Goal: Task Accomplishment & Management: Use online tool/utility

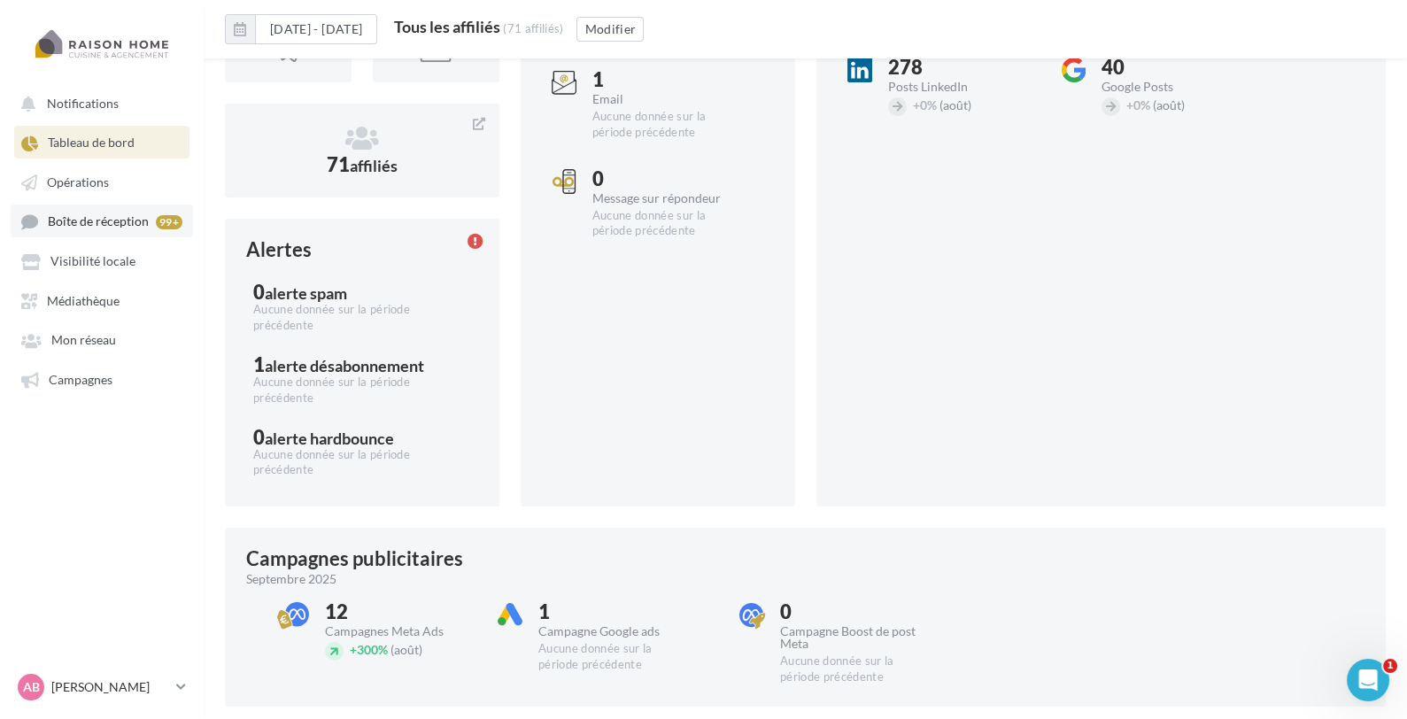
click at [86, 229] on span "Boîte de réception" at bounding box center [98, 221] width 101 height 15
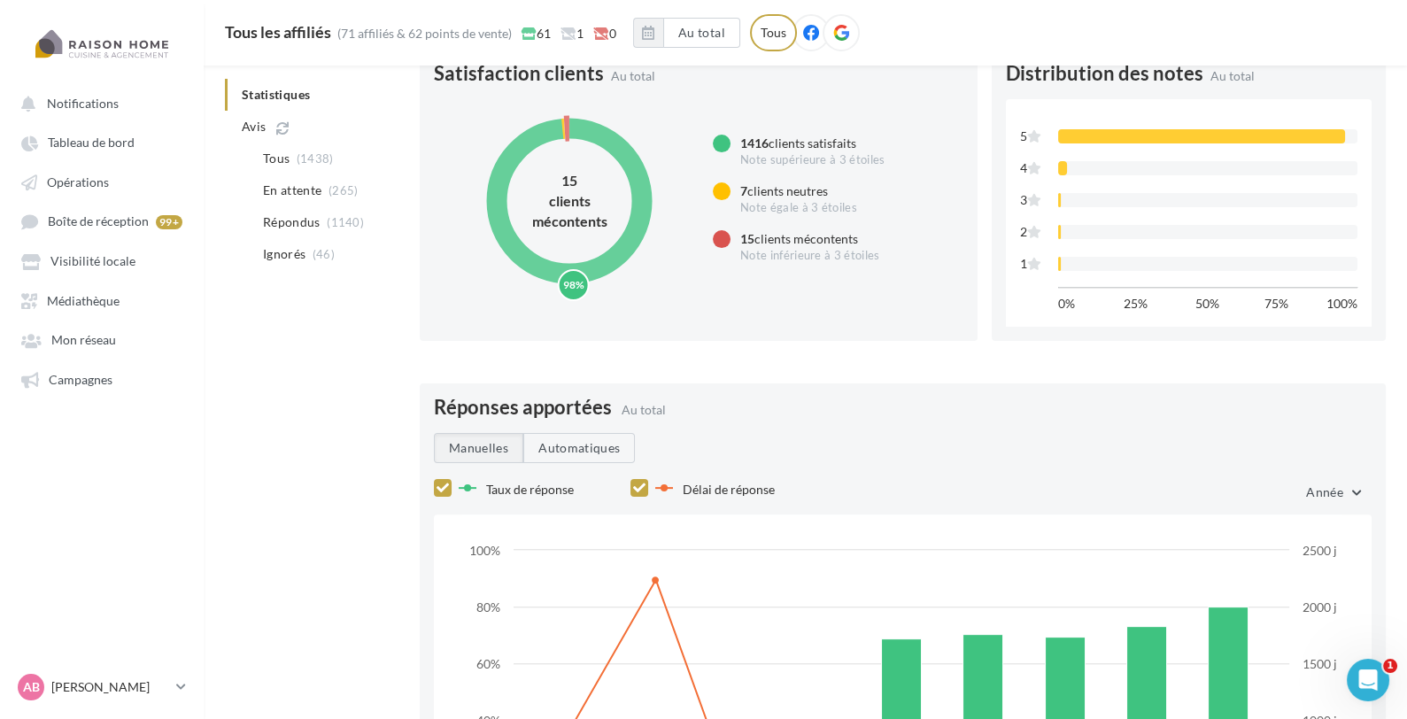
scroll to position [1355, 0]
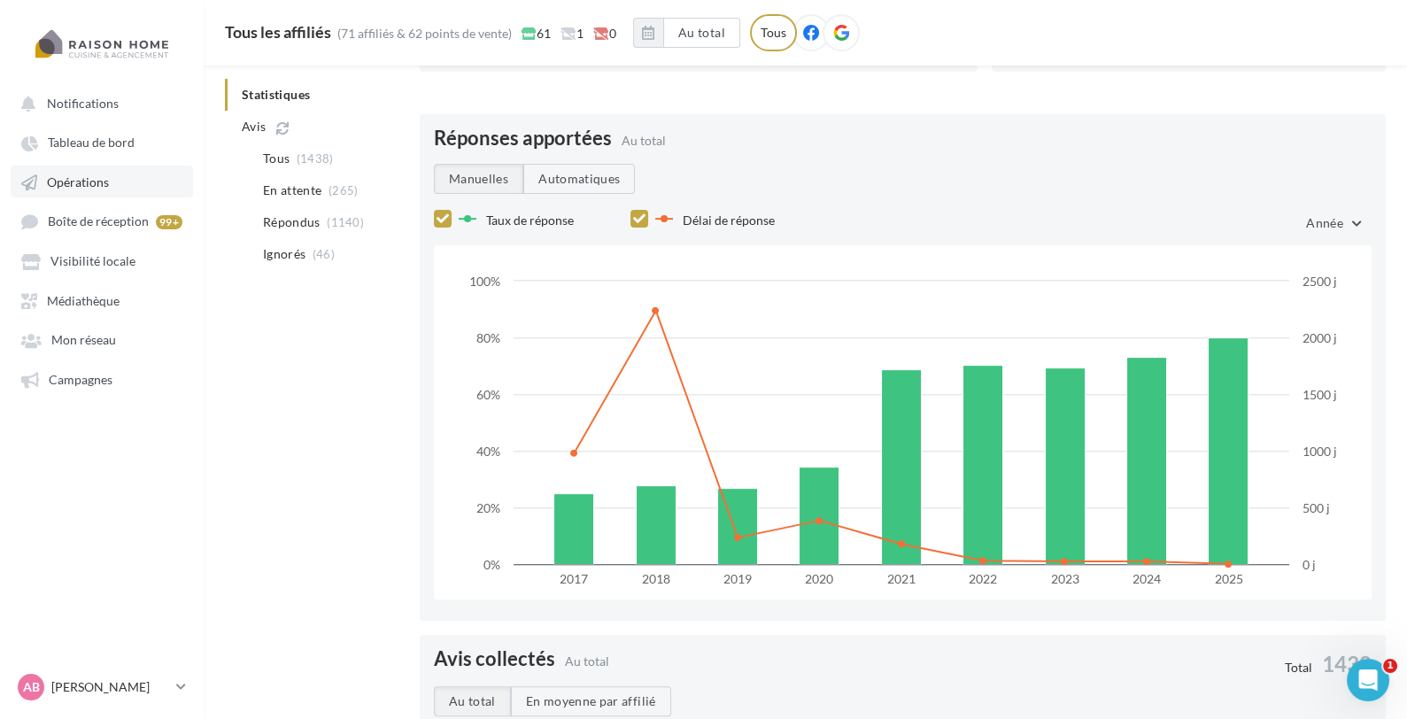
click at [84, 189] on span "Opérations" at bounding box center [78, 181] width 62 height 15
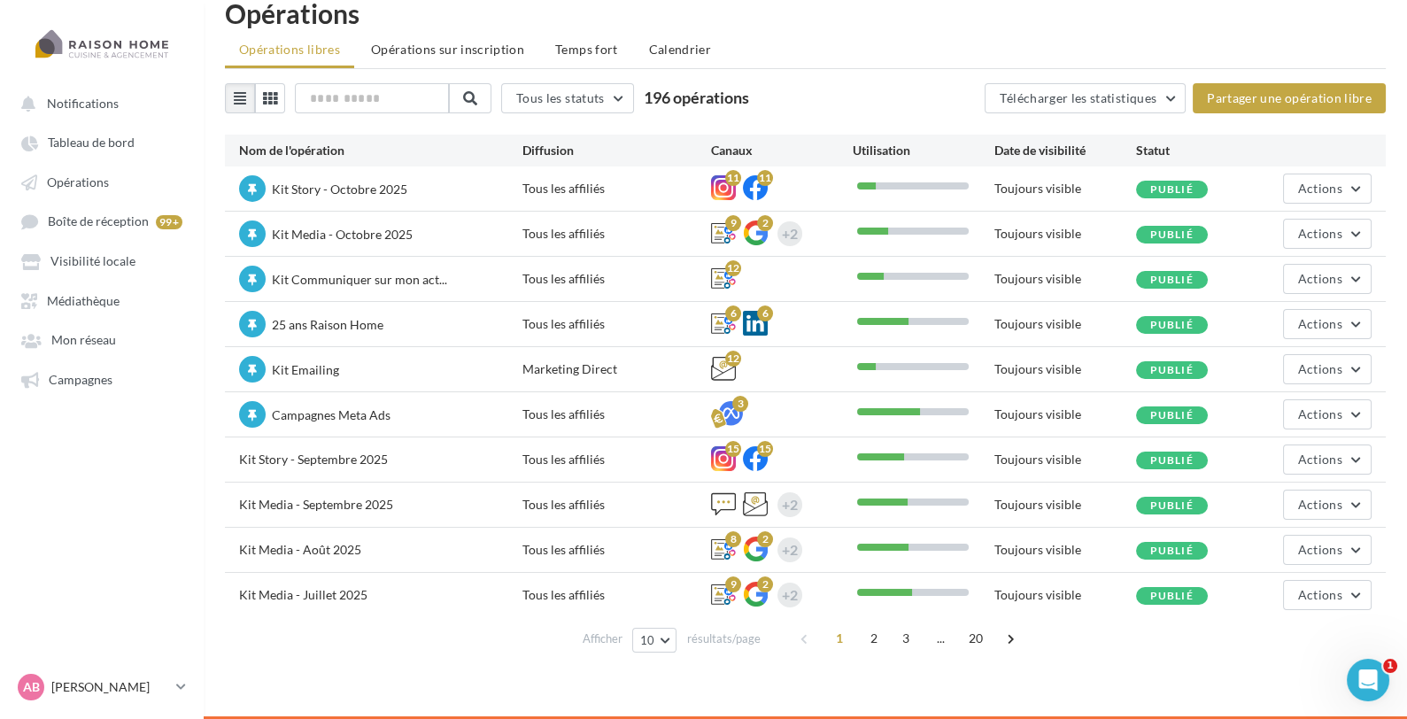
scroll to position [27, 0]
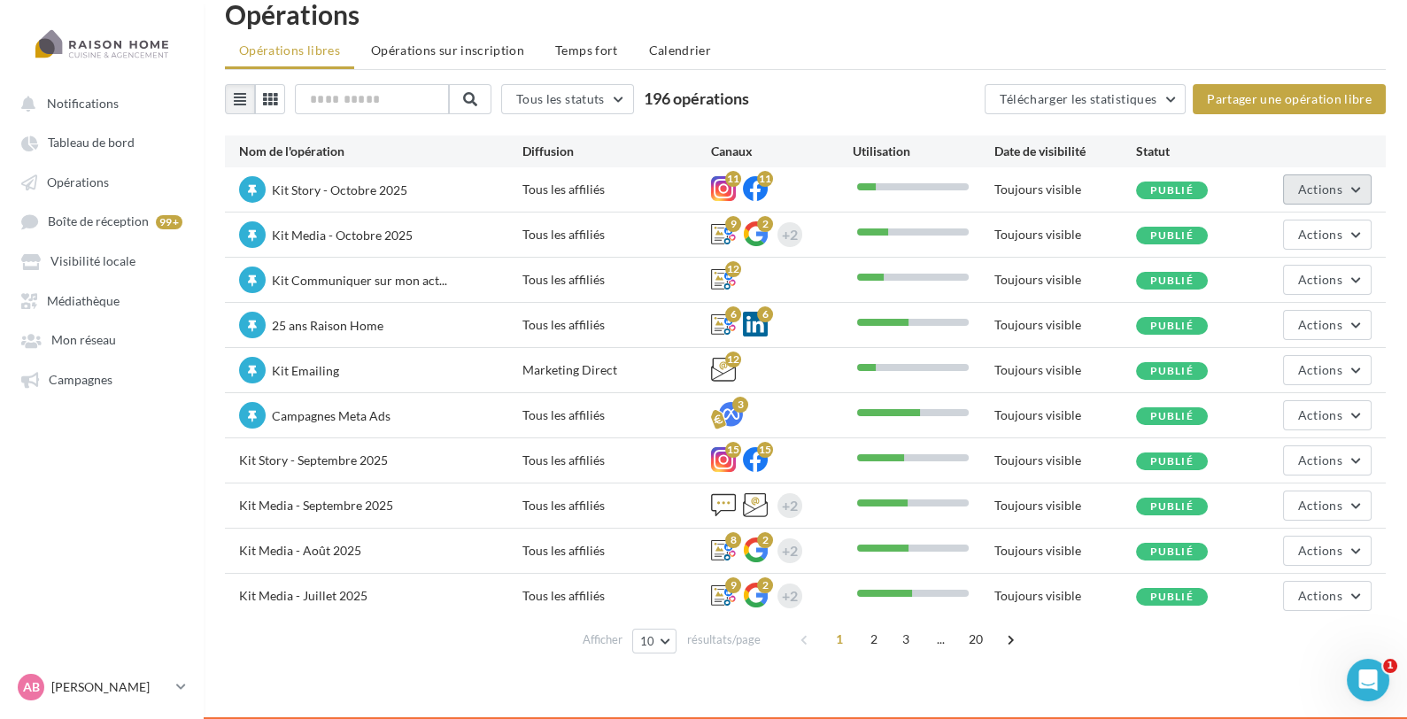
click at [1313, 193] on span "Actions" at bounding box center [1320, 188] width 44 height 15
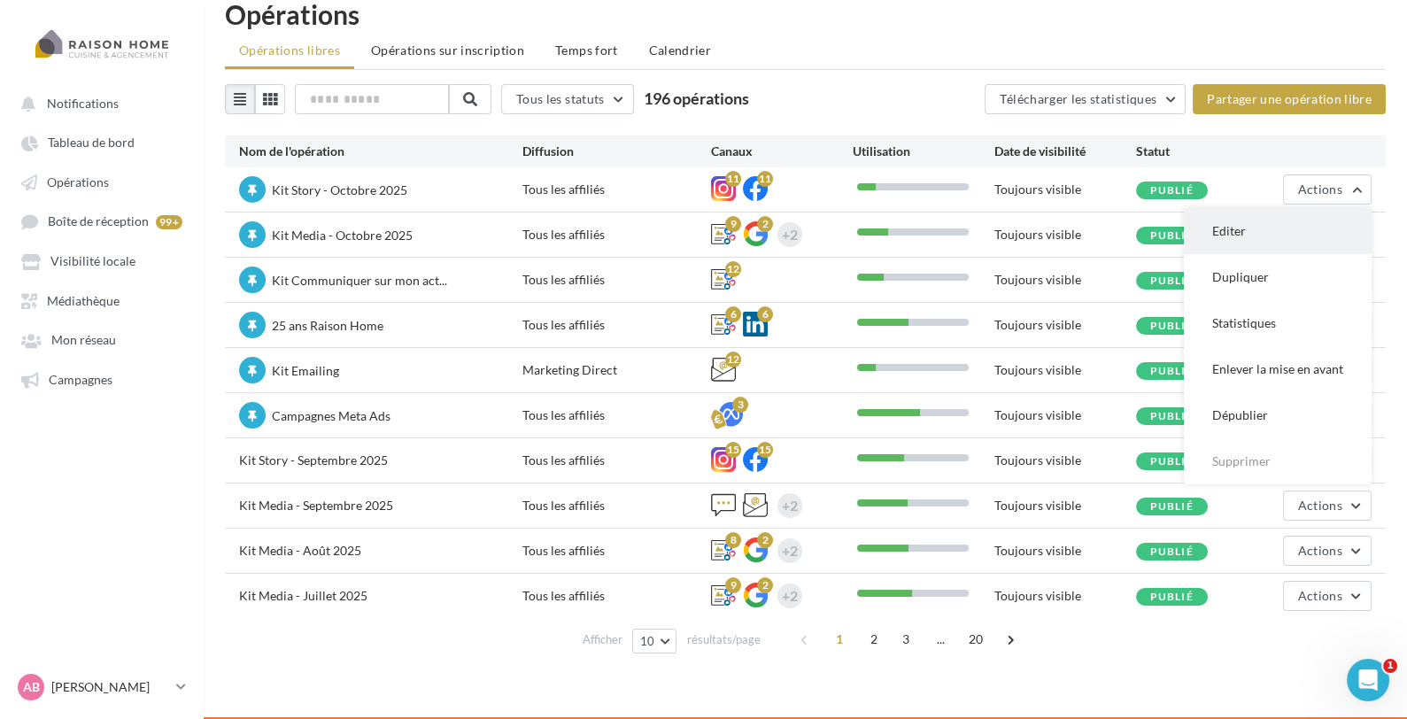
click at [1237, 236] on button "Editer" at bounding box center [1278, 231] width 188 height 46
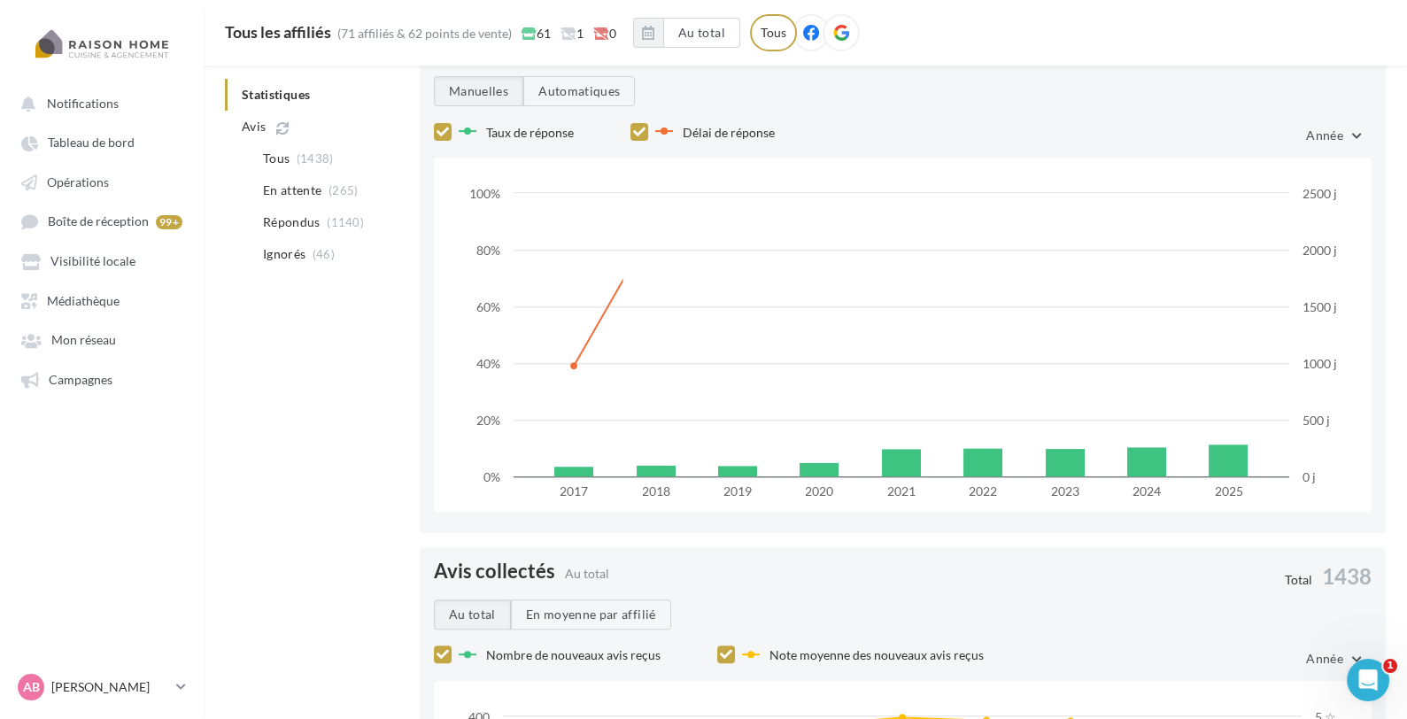
scroll to position [27, 0]
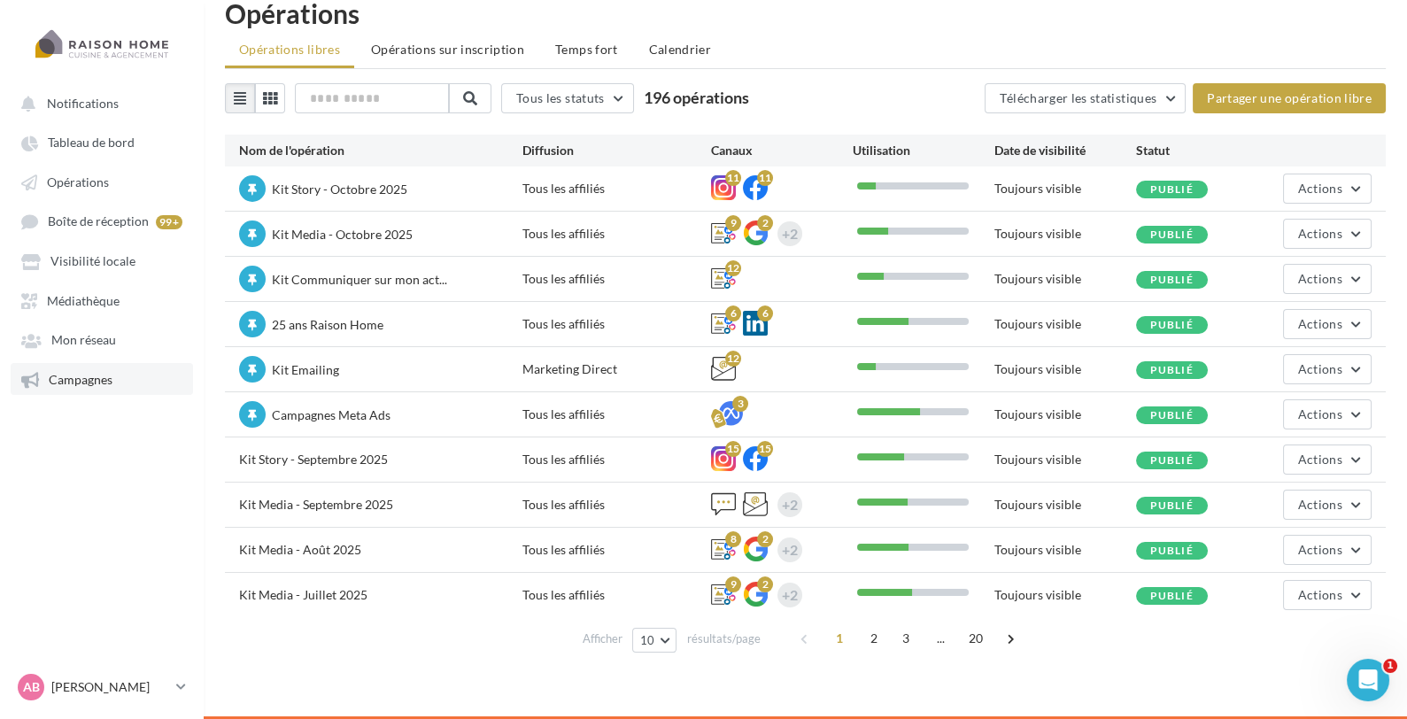
click at [122, 384] on link "Campagnes" at bounding box center [102, 379] width 182 height 32
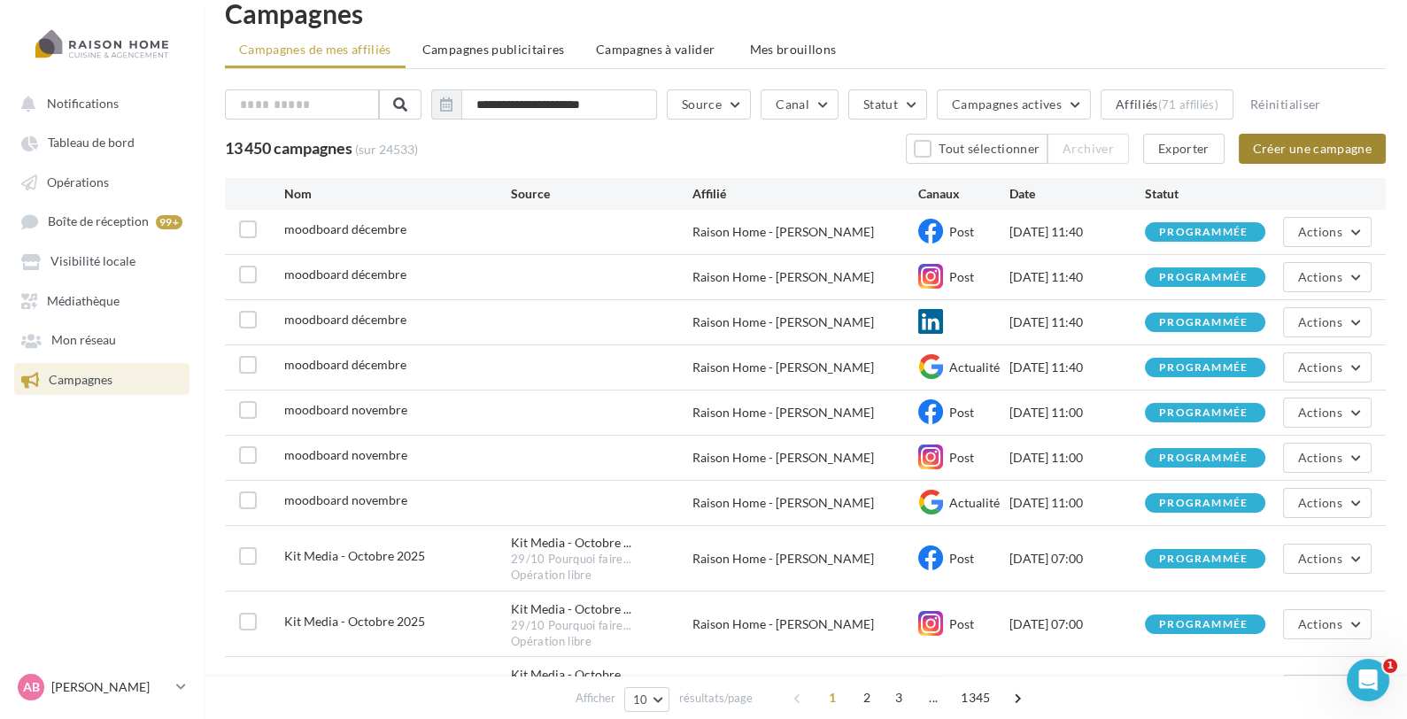
click at [1342, 143] on button "Créer une campagne" at bounding box center [1312, 149] width 147 height 30
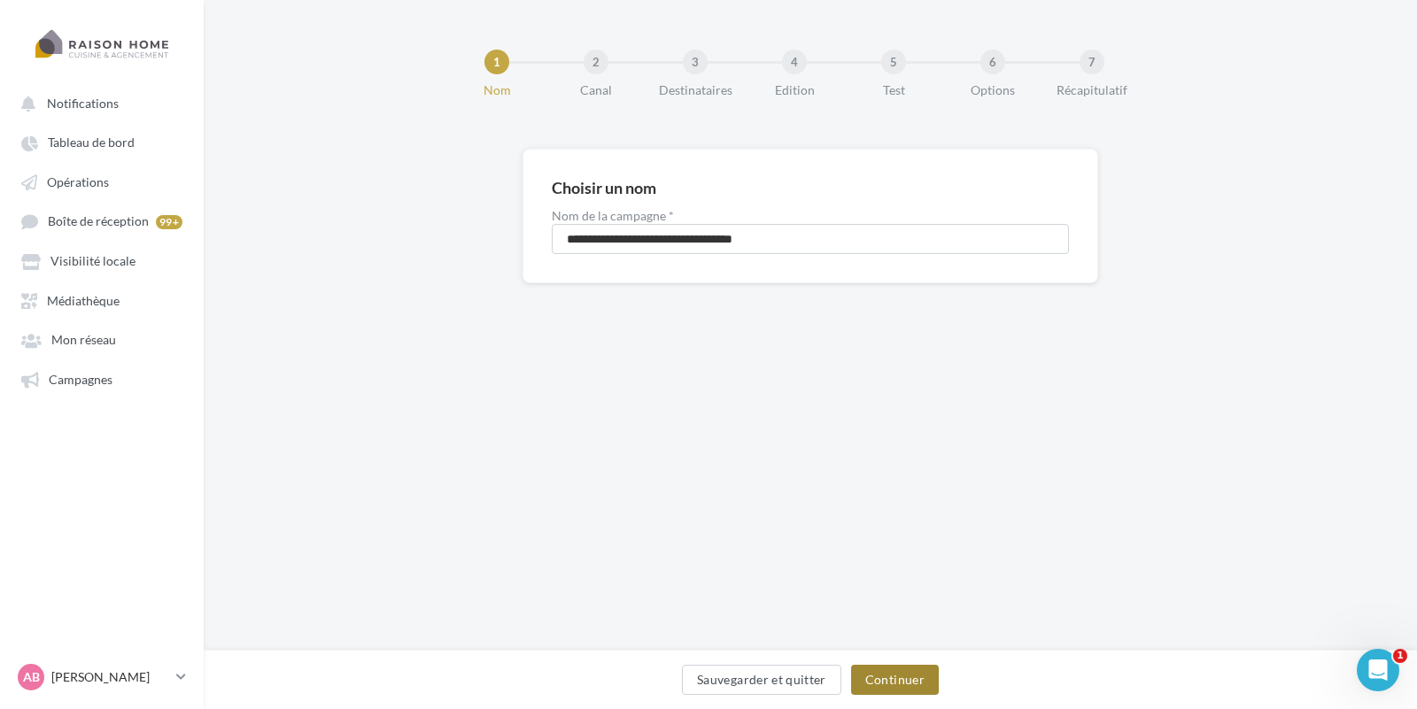
click at [923, 691] on button "Continuer" at bounding box center [895, 680] width 88 height 30
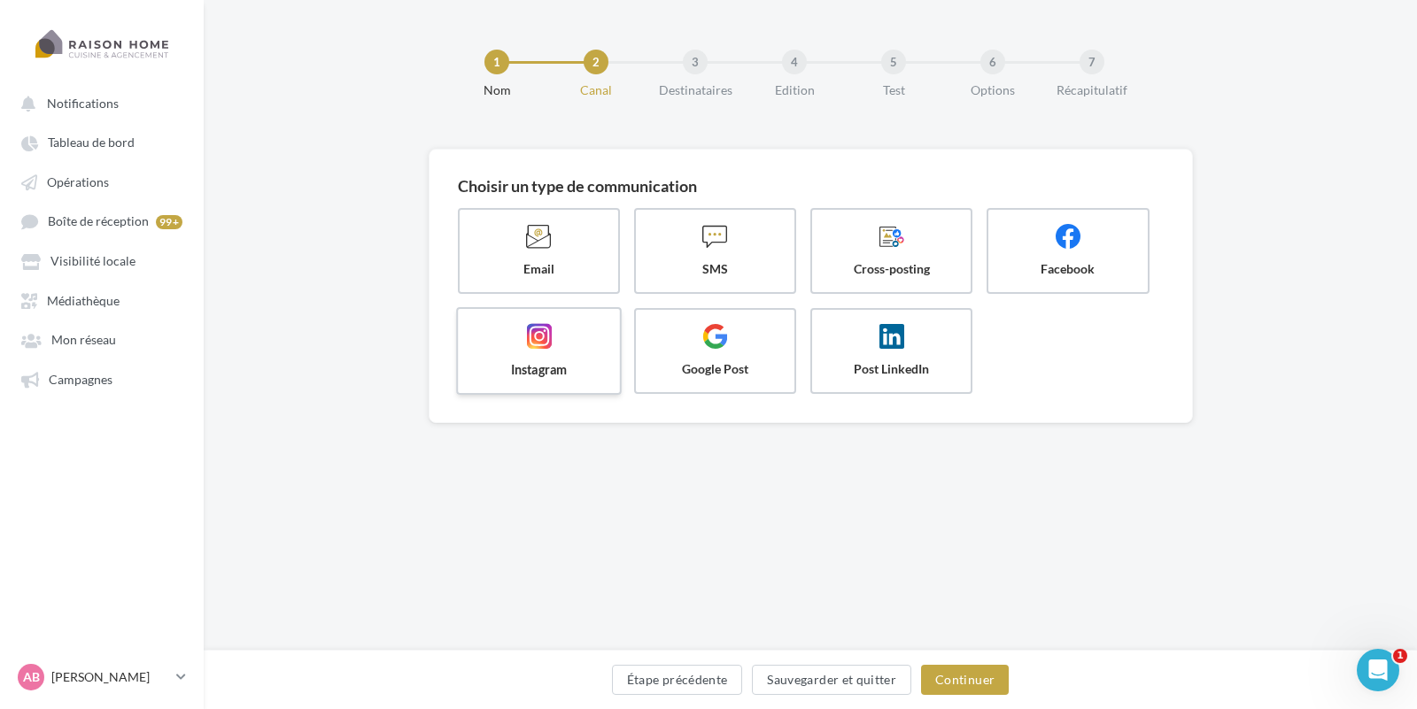
click at [510, 344] on span at bounding box center [538, 338] width 133 height 30
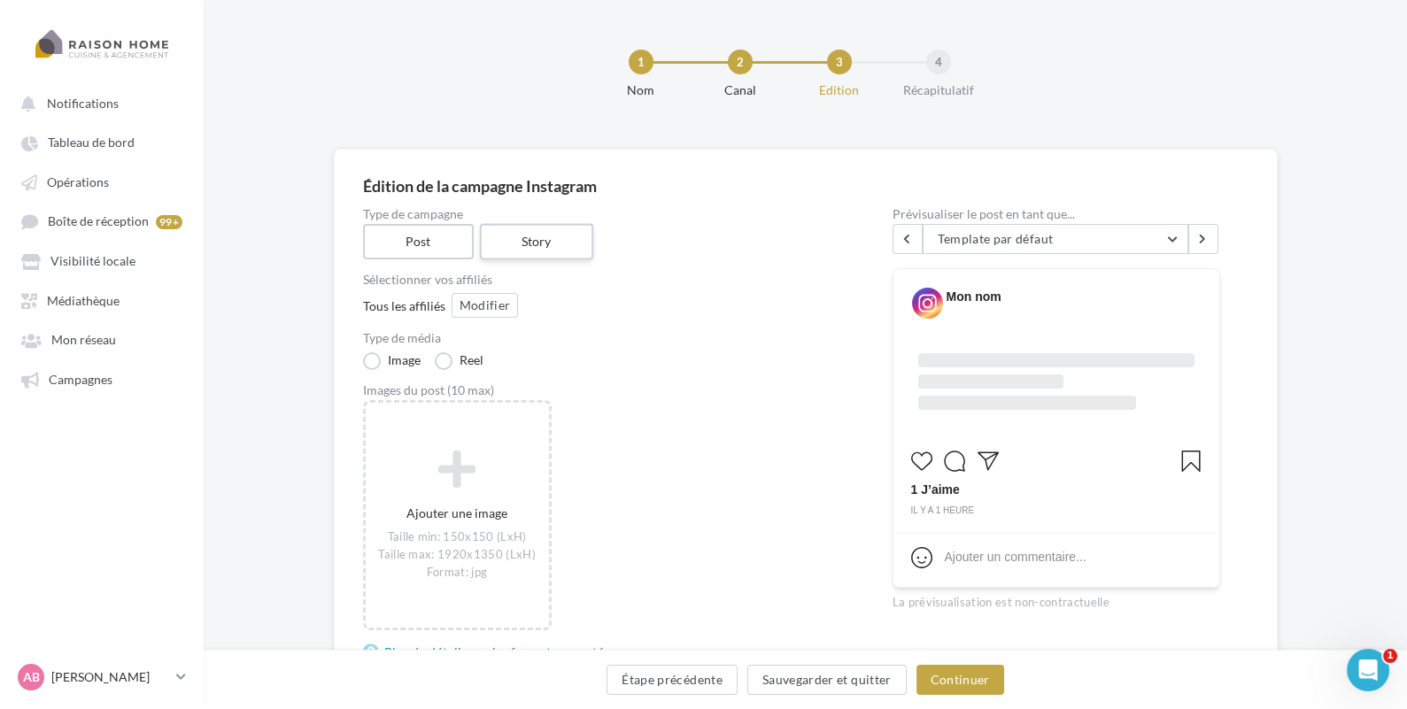
click at [564, 253] on label "Story" at bounding box center [536, 242] width 113 height 36
